Goal: Task Accomplishment & Management: Use online tool/utility

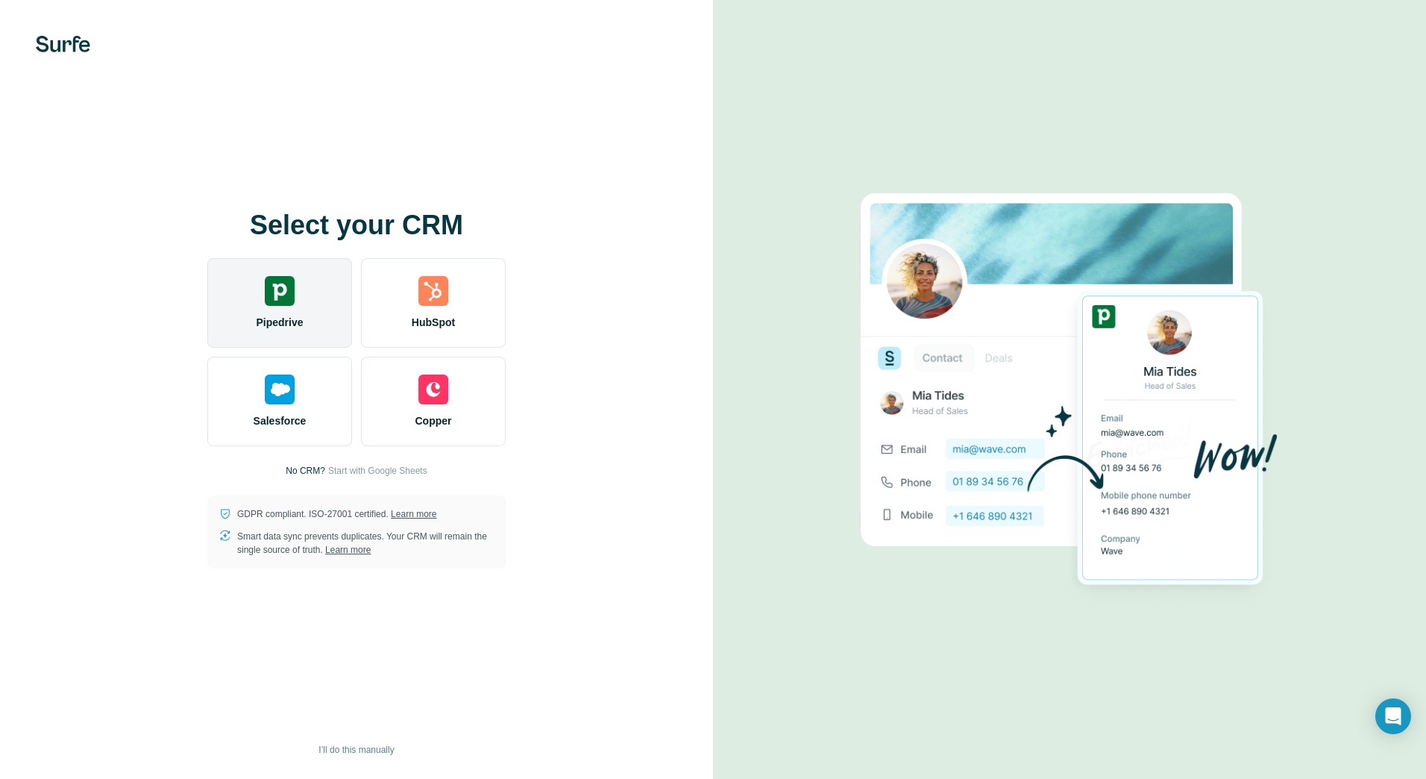
click at [282, 298] on img at bounding box center [280, 291] width 30 height 30
click at [284, 297] on img at bounding box center [280, 291] width 30 height 30
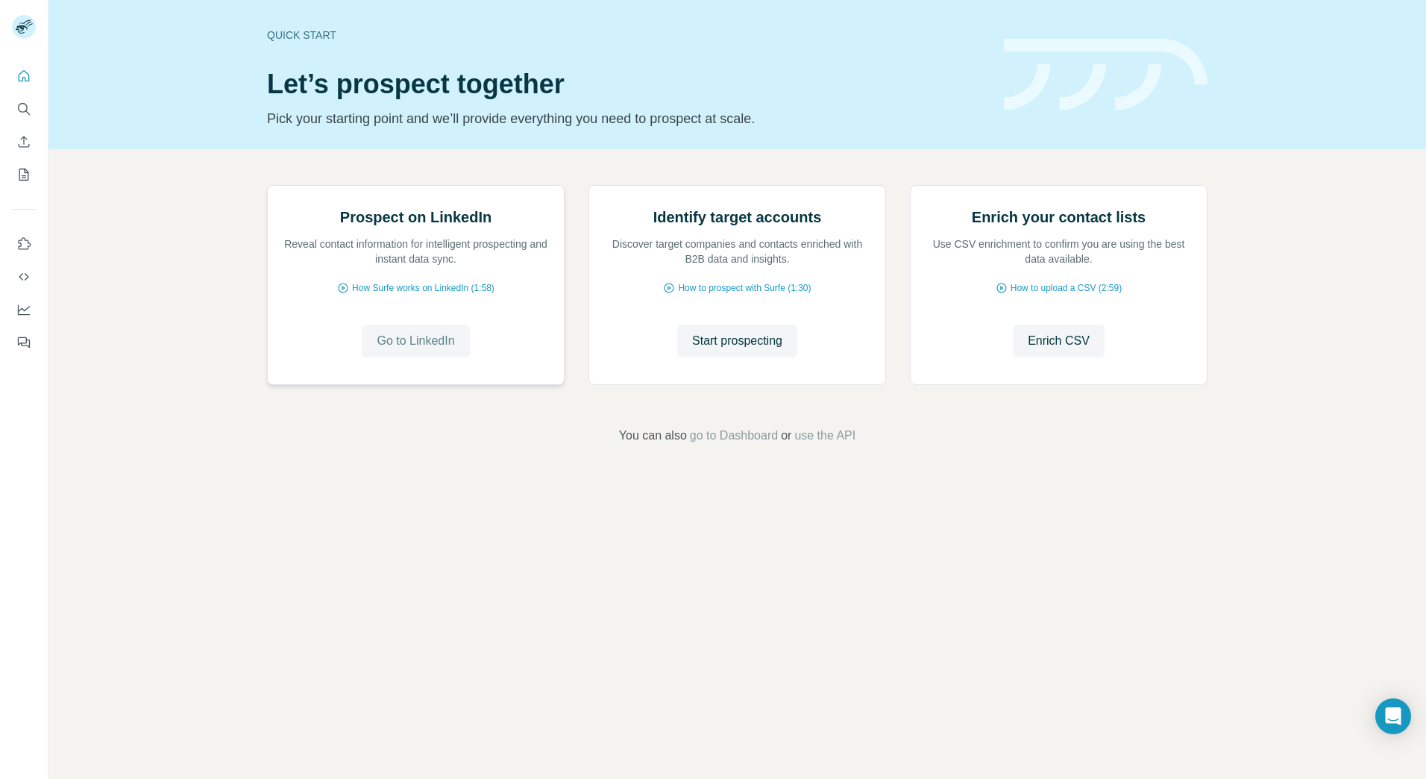
click at [428, 350] on span "Go to LinkedIn" at bounding box center [416, 341] width 78 height 18
